Goal: Task Accomplishment & Management: Use online tool/utility

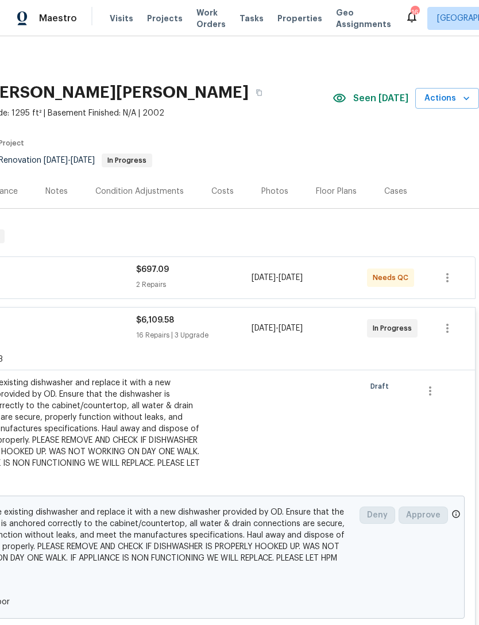
scroll to position [0, 170]
click at [443, 91] on span "Actions" at bounding box center [447, 98] width 45 height 14
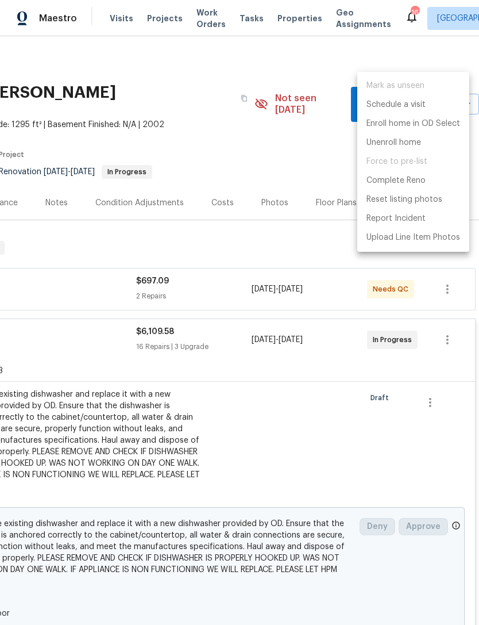
click at [284, 137] on div at bounding box center [239, 312] width 479 height 625
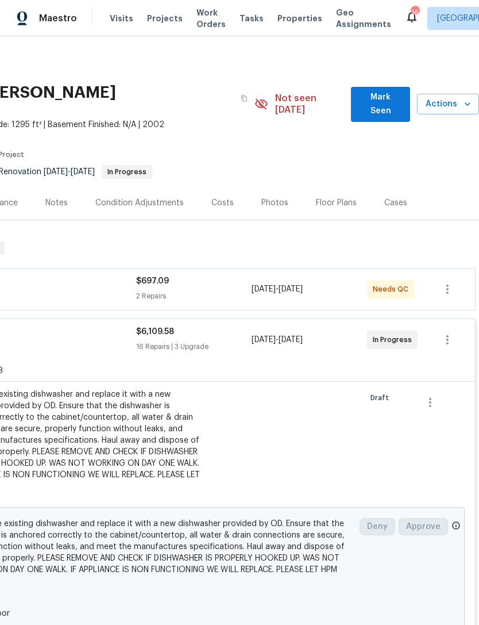
click at [376, 90] on span "Mark Seen" at bounding box center [380, 104] width 41 height 28
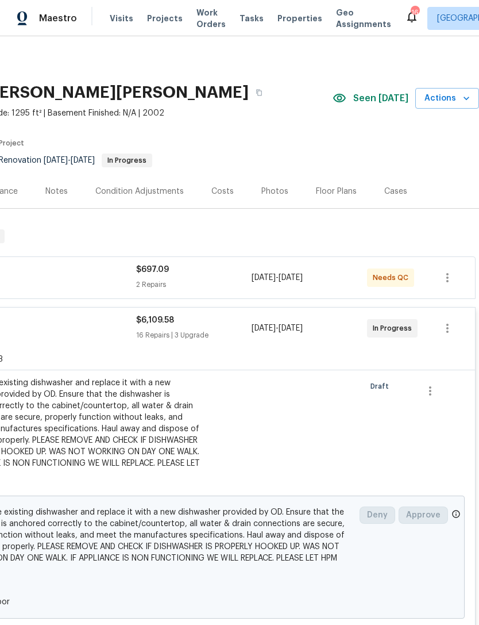
click at [445, 91] on span "Actions" at bounding box center [447, 98] width 45 height 14
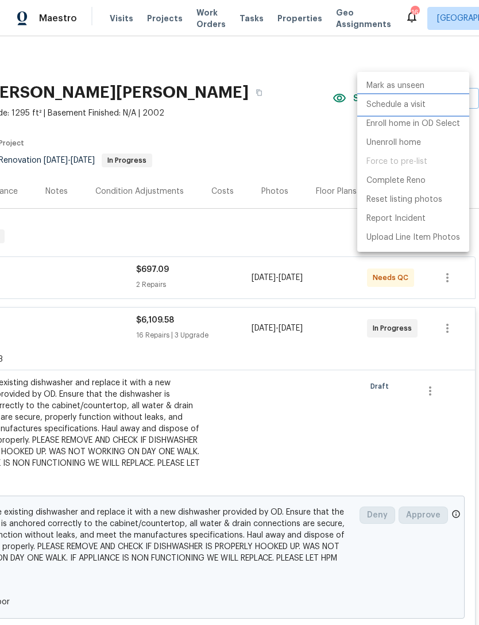
click at [417, 105] on p "Schedule a visit" at bounding box center [396, 105] width 59 height 12
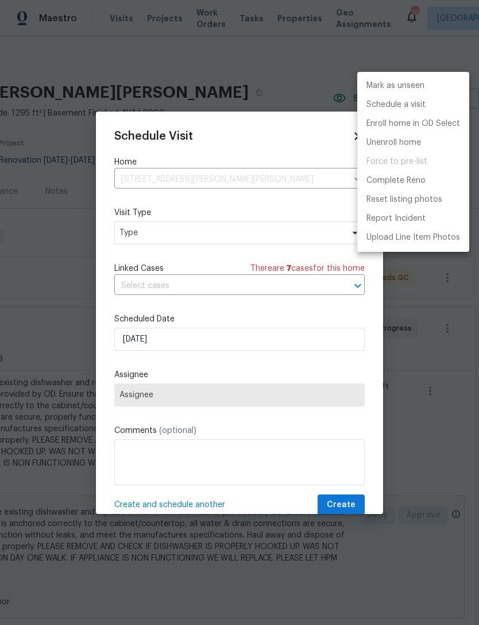
click at [189, 226] on div at bounding box center [239, 312] width 479 height 625
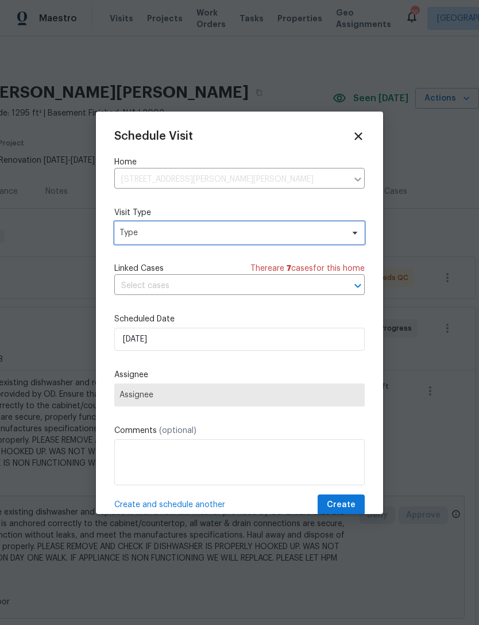
click at [289, 237] on span "Type" at bounding box center [232, 232] width 224 height 11
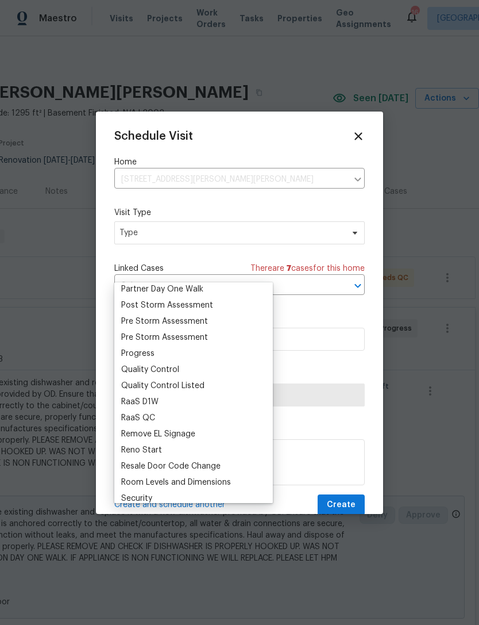
scroll to position [714, 0]
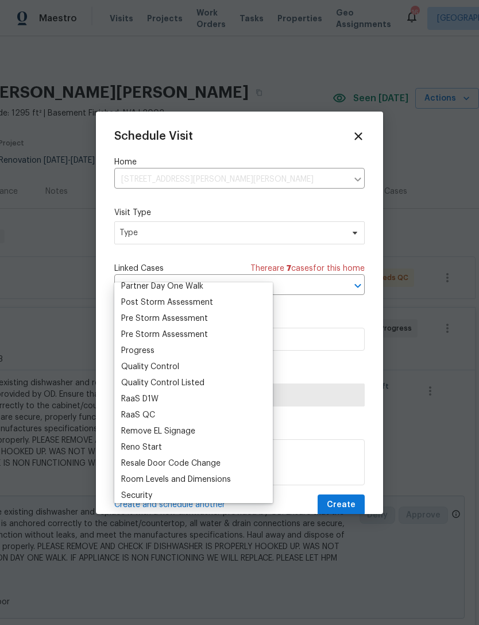
click at [149, 345] on div "Progress" at bounding box center [137, 350] width 33 height 11
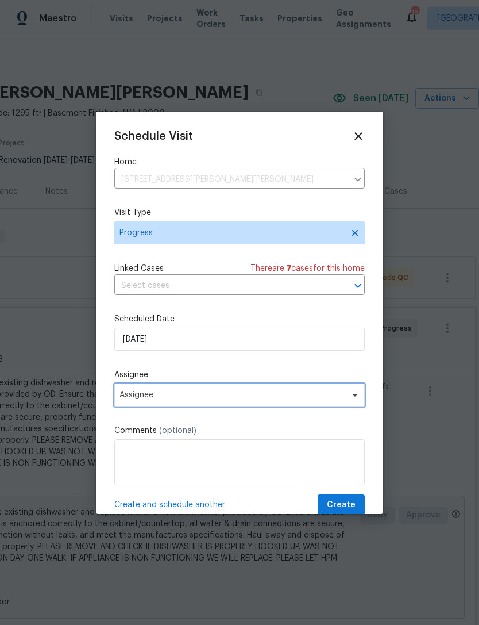
click at [181, 398] on span "Assignee" at bounding box center [232, 394] width 225 height 9
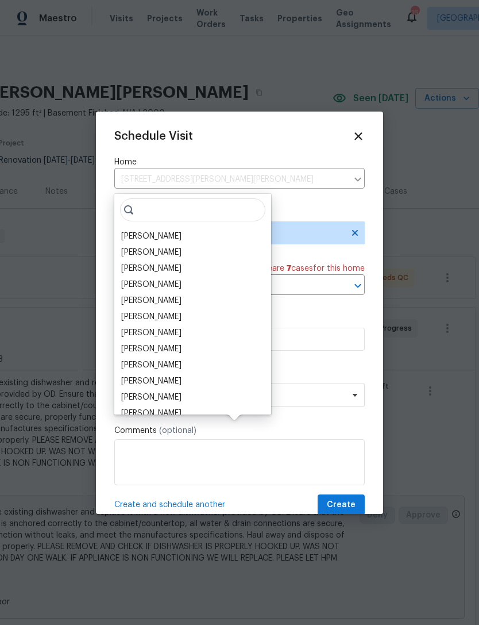
click at [171, 230] on div "[PERSON_NAME]" at bounding box center [151, 235] width 60 height 11
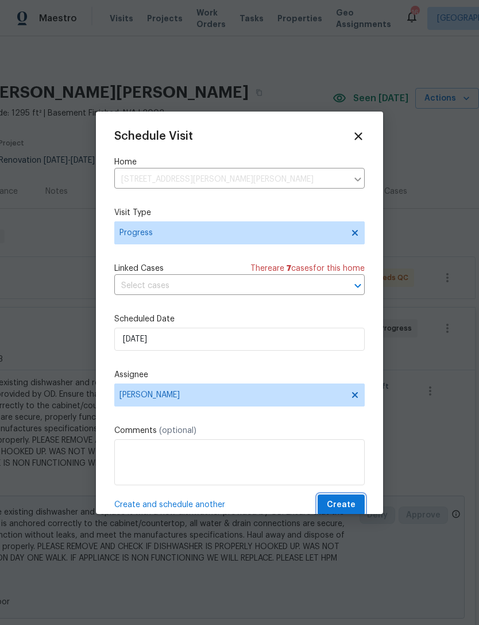
click at [348, 502] on span "Create" at bounding box center [341, 505] width 29 height 14
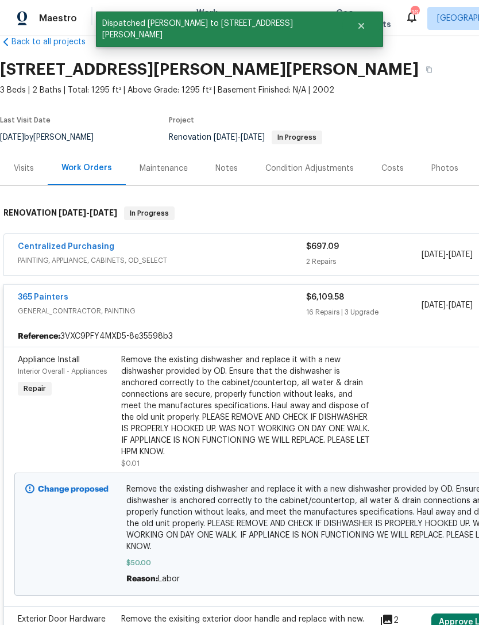
scroll to position [23, 0]
click at [228, 163] on div "Notes" at bounding box center [227, 168] width 22 height 11
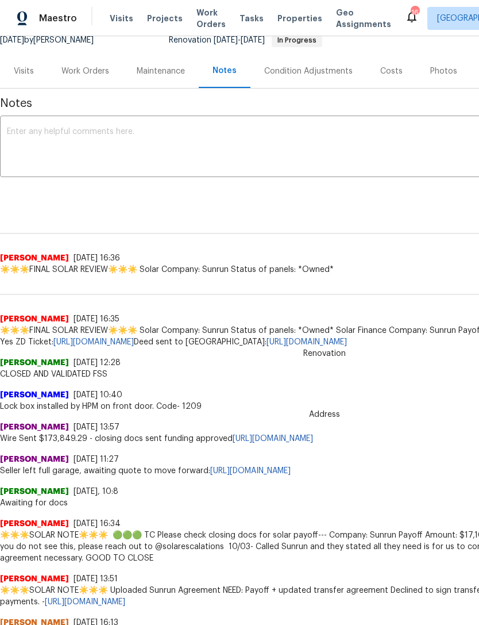
scroll to position [121, 0]
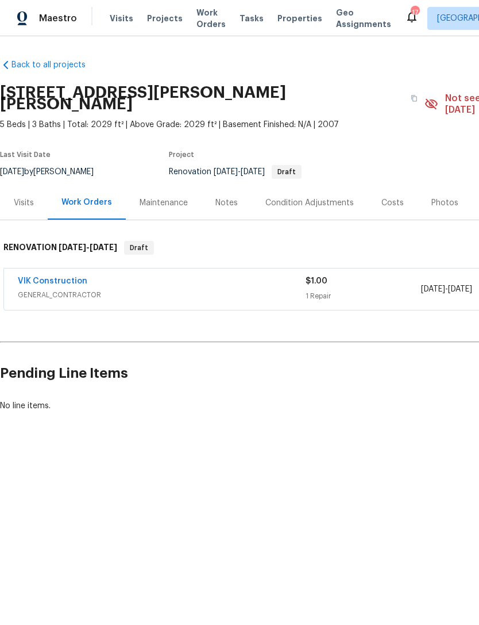
click at [435, 186] on div "Photos" at bounding box center [445, 203] width 55 height 34
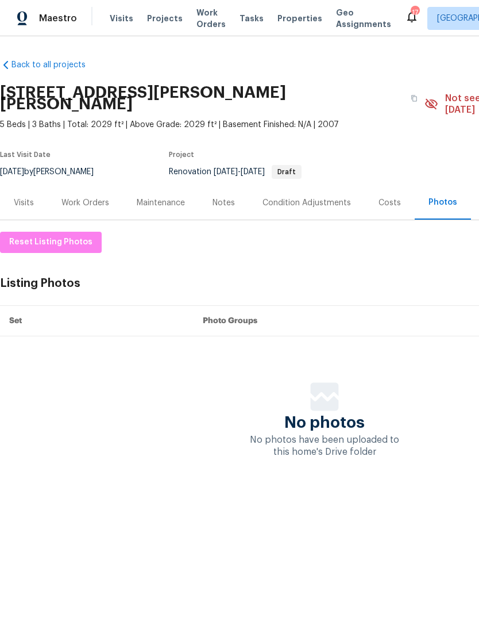
click at [296, 197] on div "Condition Adjustments" at bounding box center [307, 202] width 89 height 11
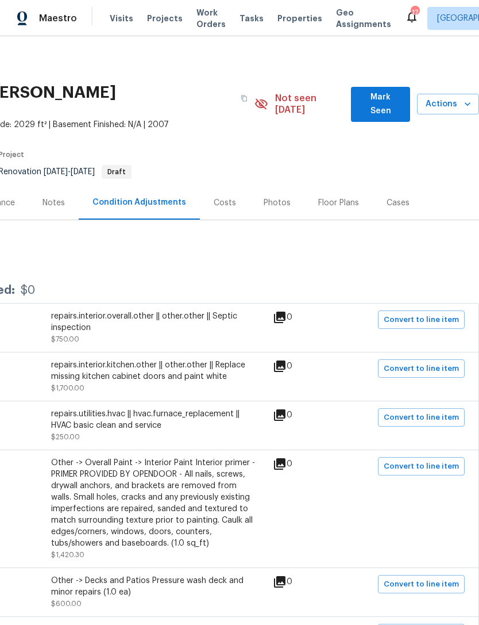
scroll to position [0, 170]
click at [386, 97] on span "Mark Seen" at bounding box center [380, 104] width 41 height 28
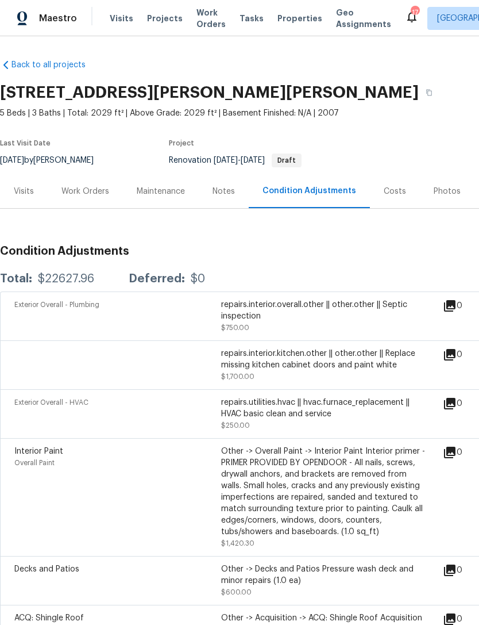
scroll to position [0, 0]
